Goal: Obtain resource: Download file/media

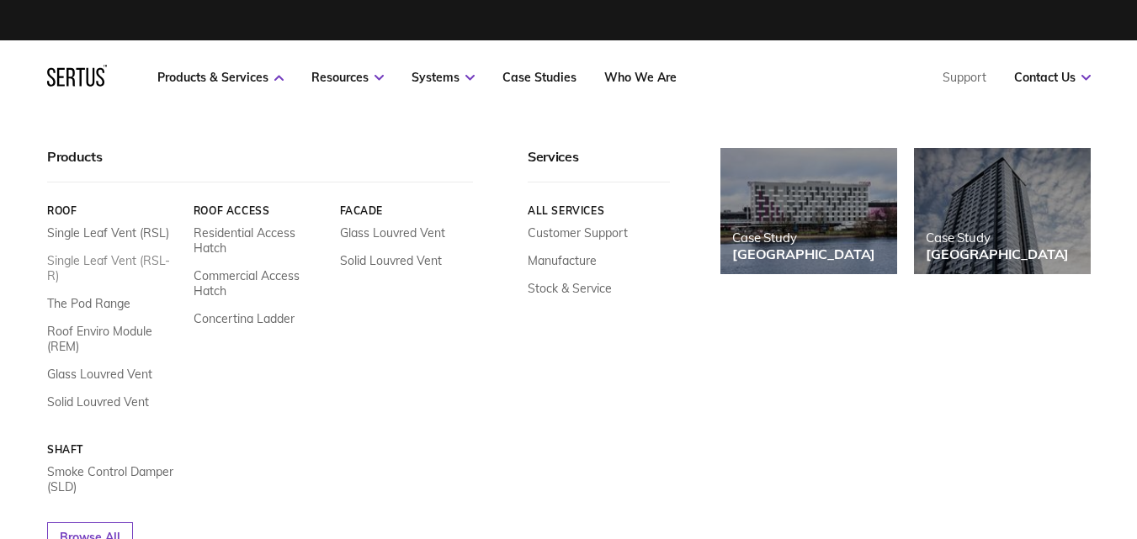
click at [130, 263] on link "Single Leaf Vent (RSL-R)" at bounding box center [114, 268] width 134 height 30
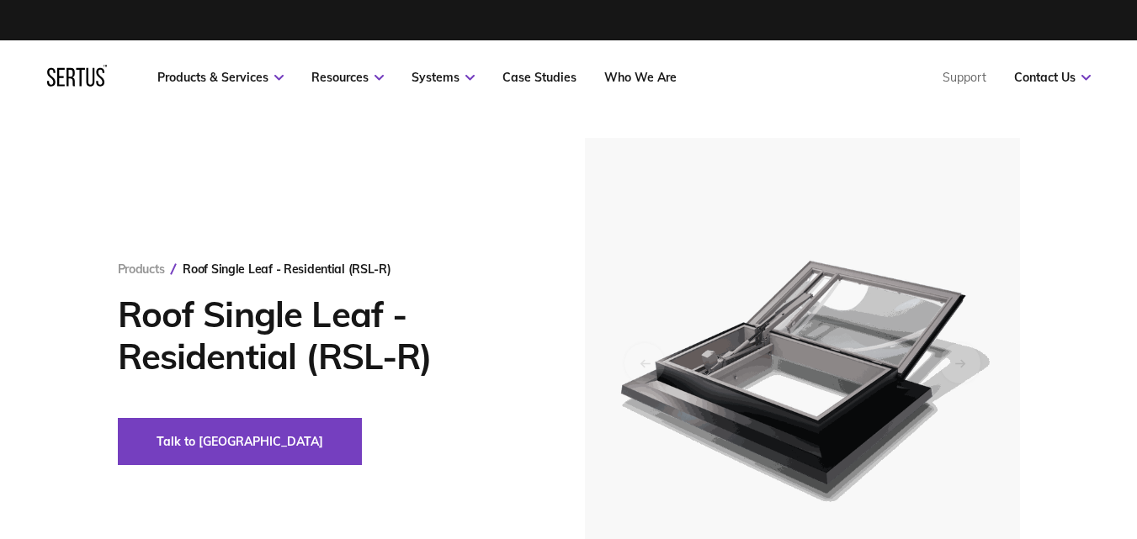
click at [1011, 430] on div at bounding box center [802, 363] width 435 height 450
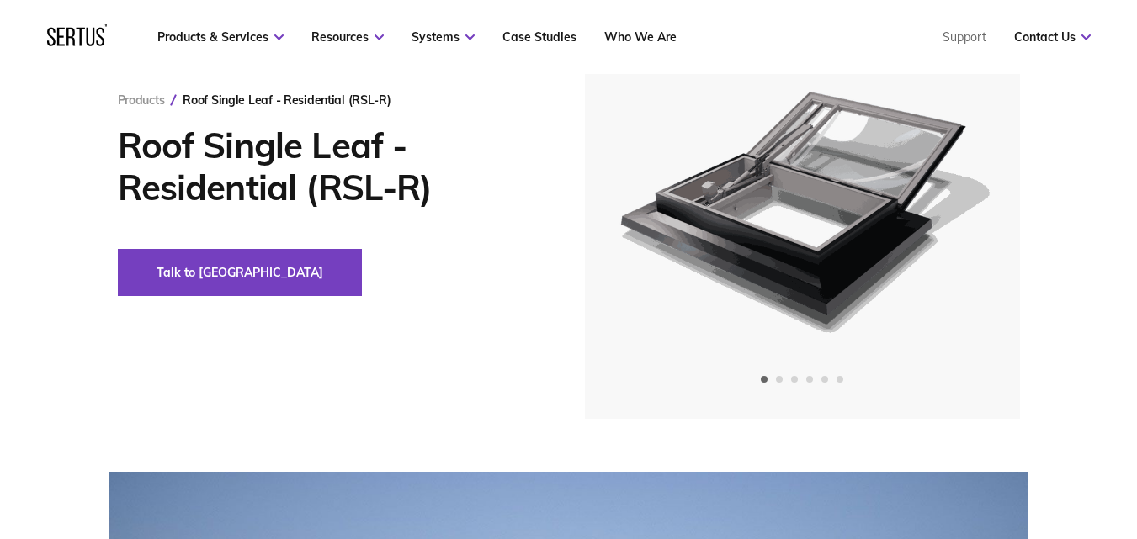
scroll to position [168, 0]
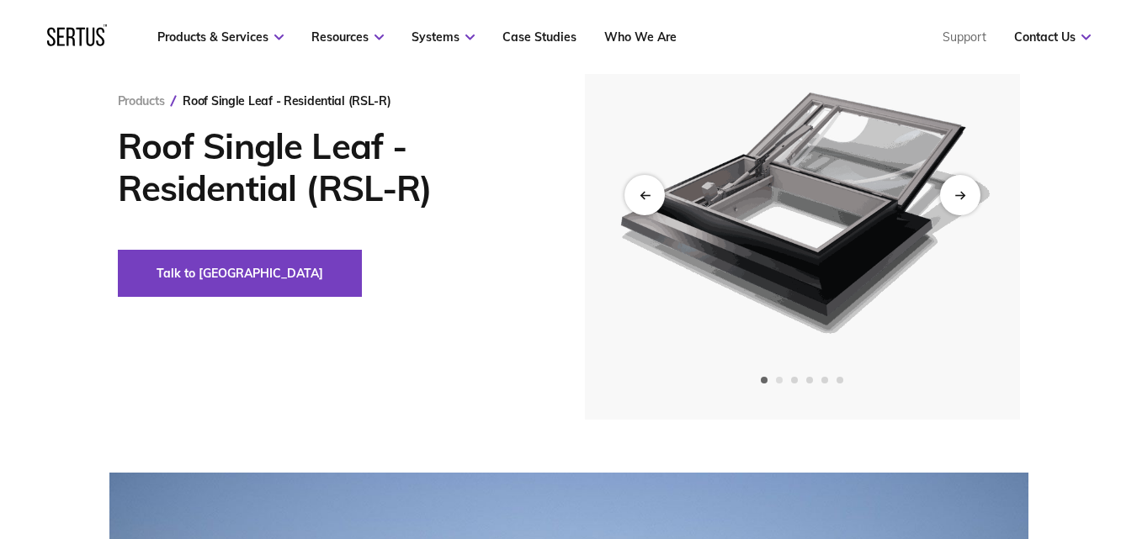
click at [783, 384] on span "Go to slide 2" at bounding box center [779, 380] width 7 height 7
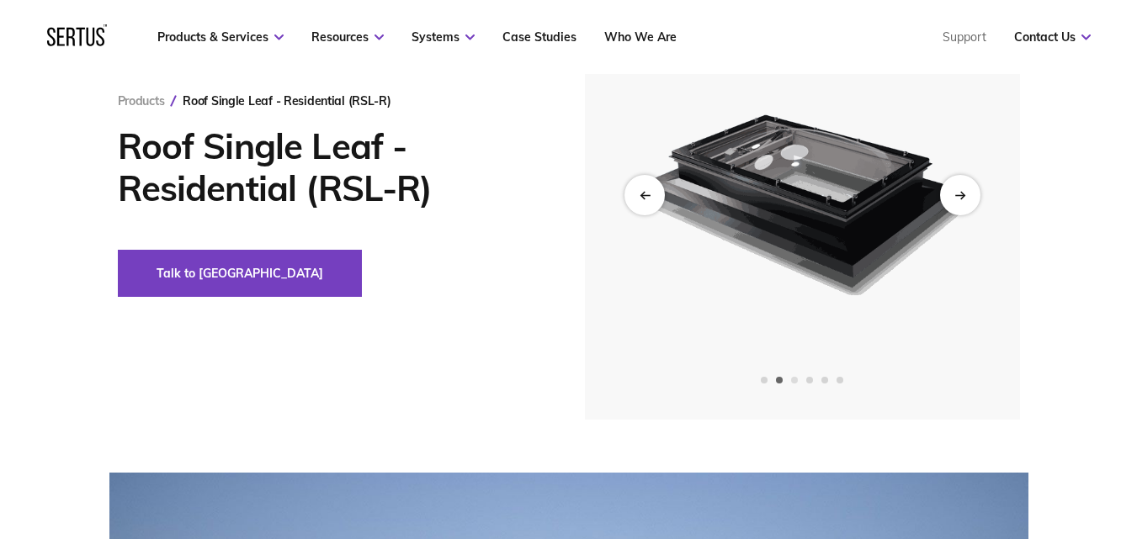
click at [795, 382] on span "Go to slide 3" at bounding box center [794, 380] width 7 height 7
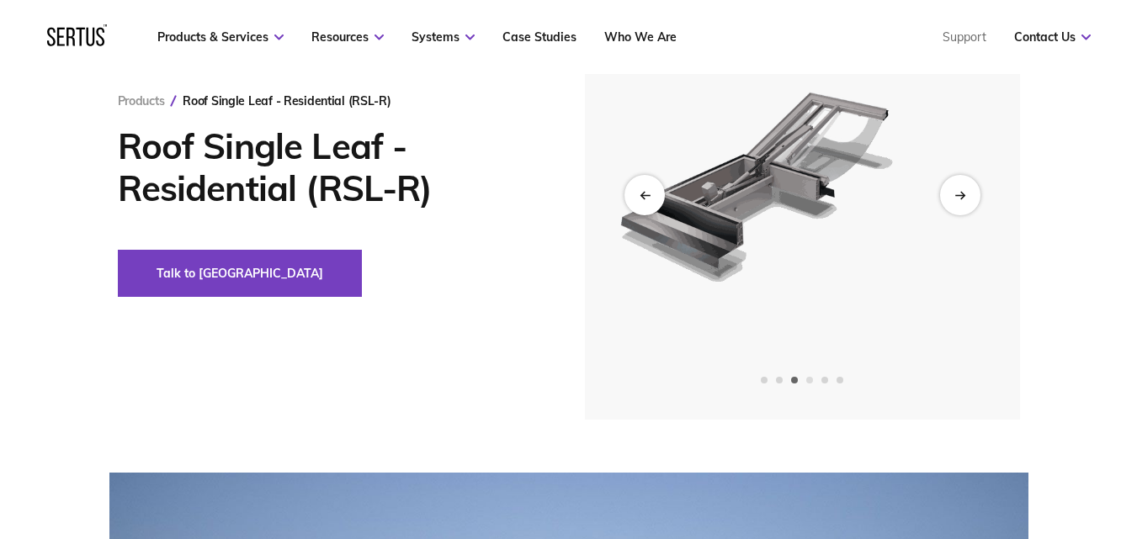
click at [809, 384] on span "Go to slide 4" at bounding box center [809, 380] width 7 height 7
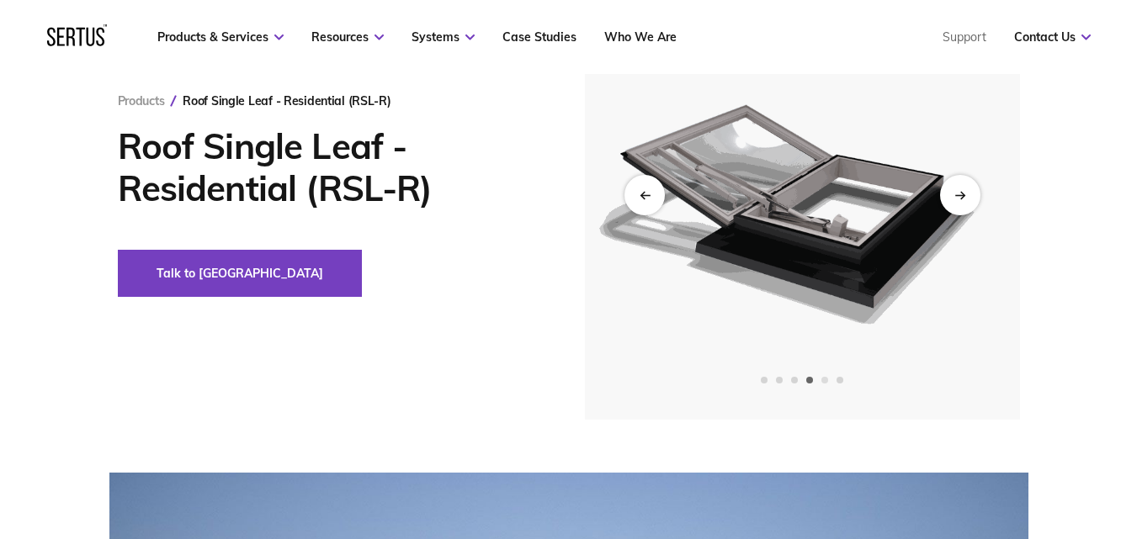
click at [827, 384] on span "Go to slide 5" at bounding box center [824, 380] width 7 height 7
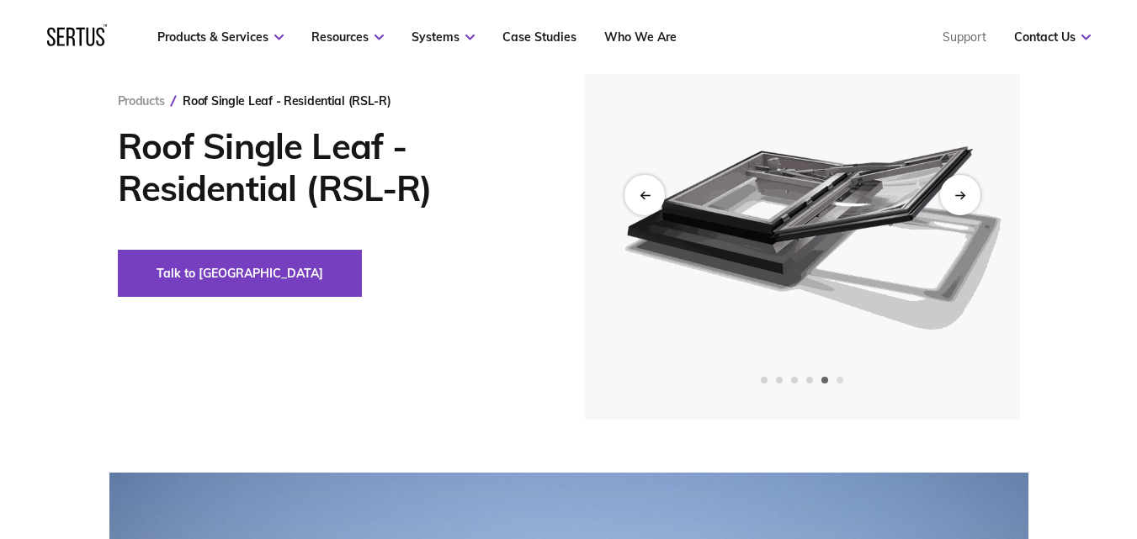
click at [837, 384] on span "Go to slide 6" at bounding box center [839, 380] width 7 height 7
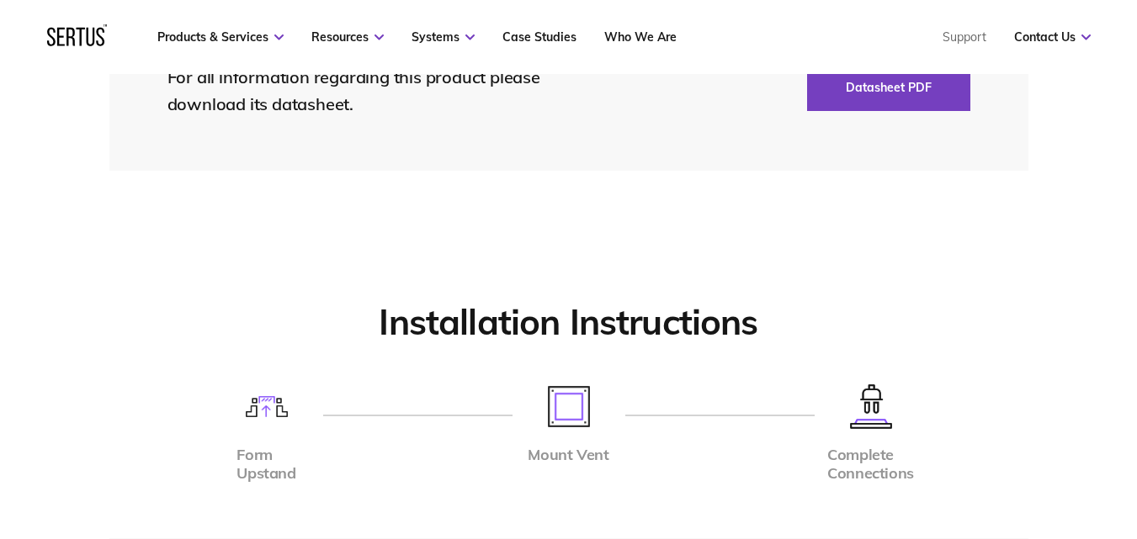
scroll to position [3702, 0]
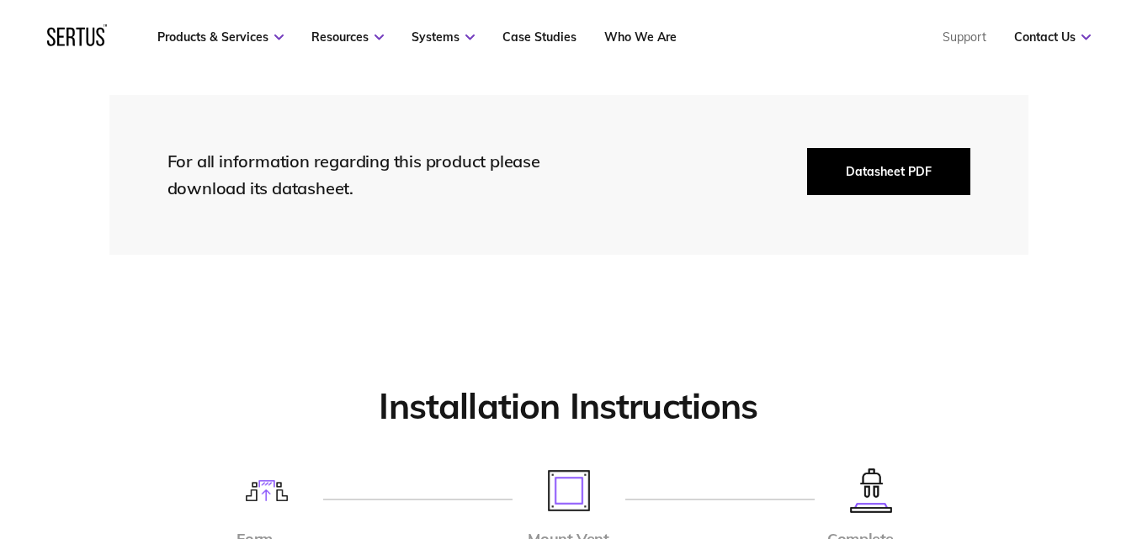
click at [883, 172] on button "Datasheet PDF" at bounding box center [888, 171] width 163 height 47
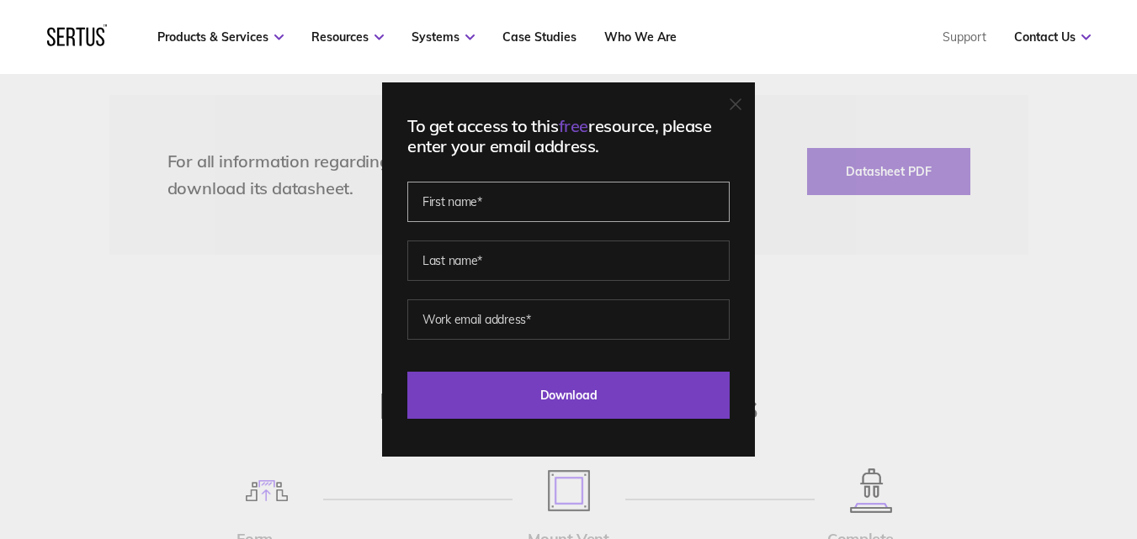
click at [441, 201] on input "text" at bounding box center [568, 202] width 322 height 40
type input "Andy"
click at [428, 257] on input "text" at bounding box center [568, 261] width 322 height 40
type input "Colbear"
click at [422, 319] on input "email" at bounding box center [568, 320] width 322 height 40
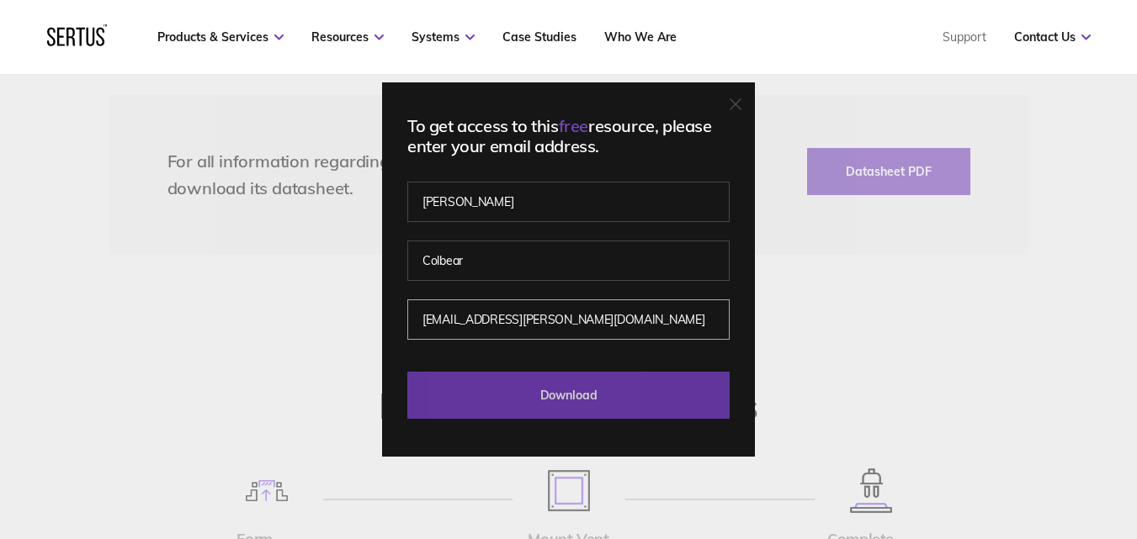
type input "acolbear@rooff.co.uk"
click at [576, 393] on input "Download" at bounding box center [568, 395] width 322 height 47
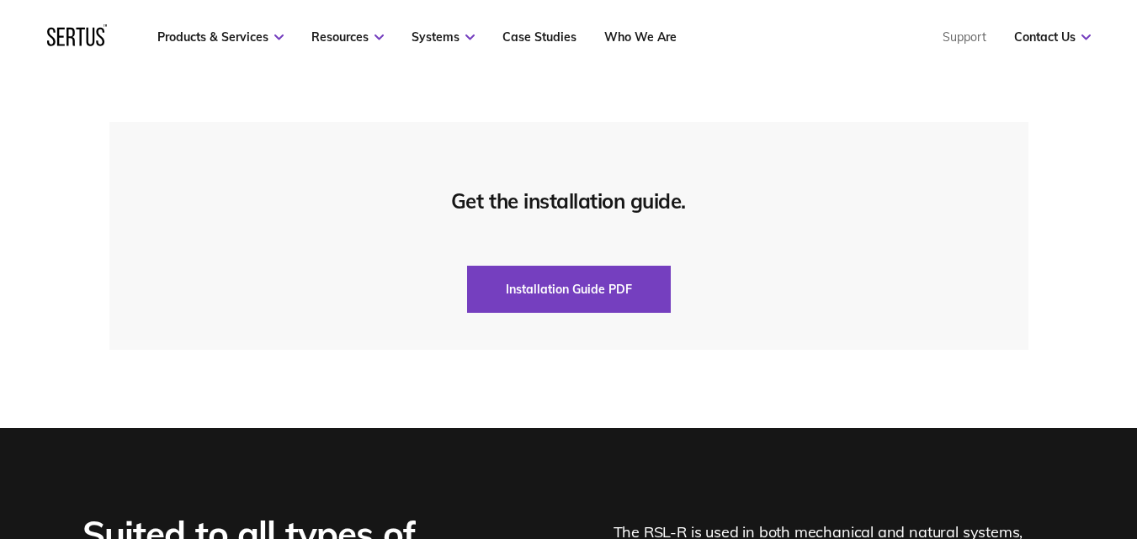
scroll to position [4207, 0]
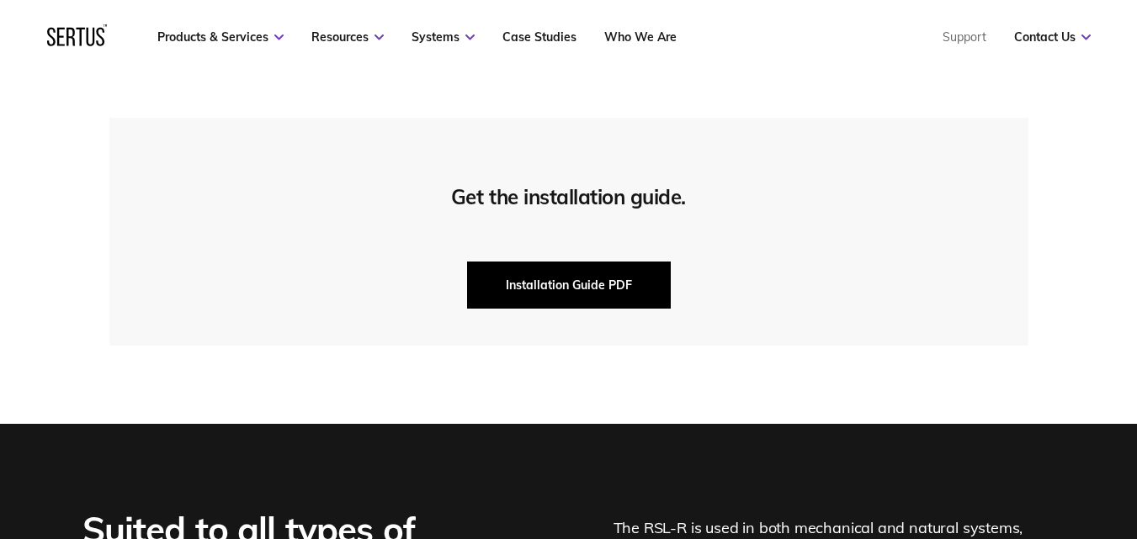
click at [566, 284] on button "Installation Guide PDF" at bounding box center [569, 285] width 204 height 47
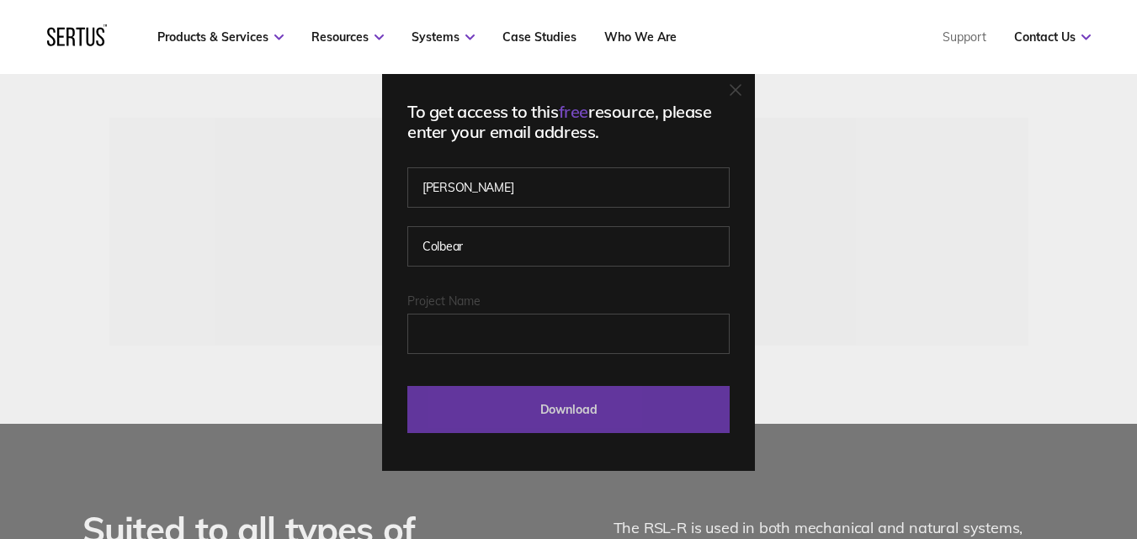
click at [567, 410] on input "Download" at bounding box center [568, 409] width 322 height 47
